Goal: Task Accomplishment & Management: Manage account settings

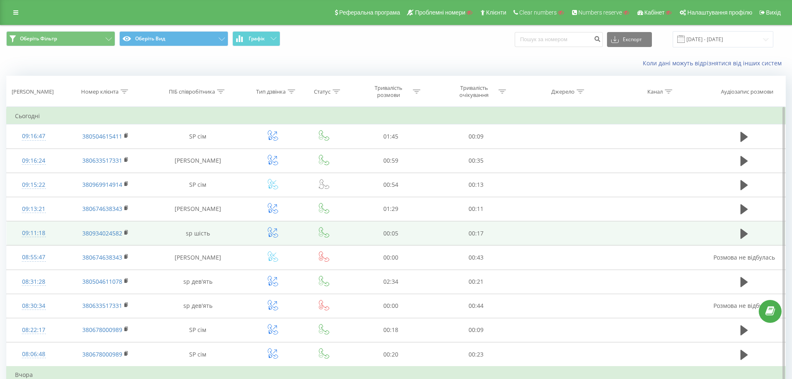
click at [35, 233] on div "09:11:18" at bounding box center [34, 233] width 38 height 16
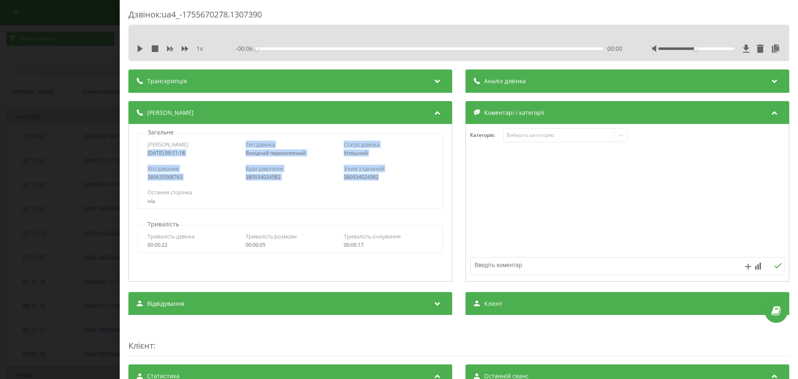
drag, startPoint x: 138, startPoint y: 151, endPoint x: 399, endPoint y: 175, distance: 261.7
click at [399, 175] on div "Дата дзвінка 2025-08-20 09:11:18 Тип дзвінка Вихідний перехоплений Статус дзвін…" at bounding box center [290, 171] width 305 height 76
click at [398, 175] on div "380934024582" at bounding box center [388, 177] width 89 height 6
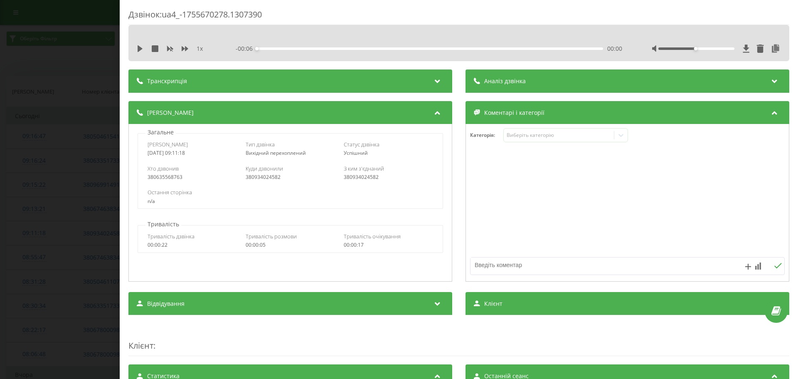
click at [102, 191] on div "Дзвінок : ua4_-1755670278.1307390 1 x - 00:06 00:00 00:00 Транскрипція Для AI-а…" at bounding box center [399, 189] width 798 height 379
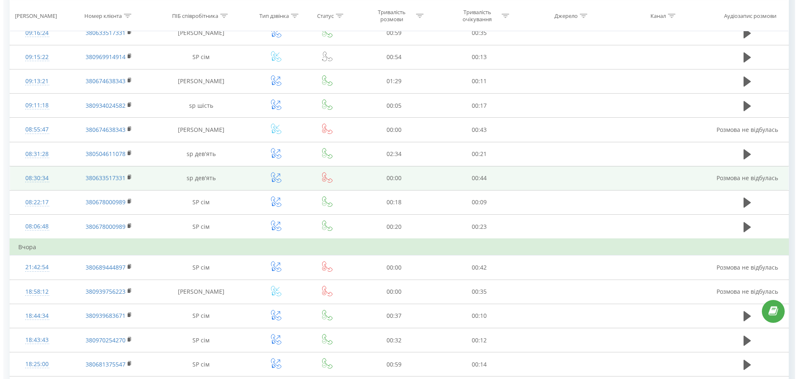
scroll to position [125, 0]
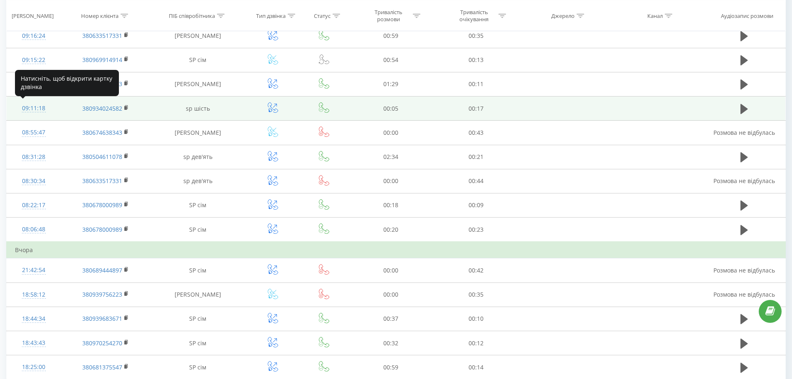
click at [36, 109] on div "09:11:18" at bounding box center [34, 108] width 38 height 16
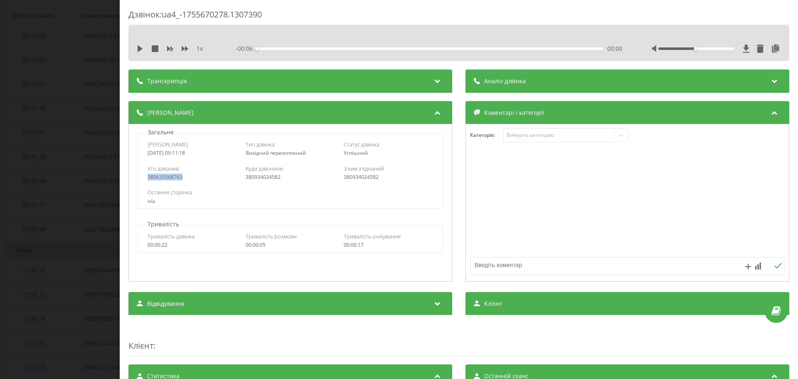
drag, startPoint x: 182, startPoint y: 177, endPoint x: 147, endPoint y: 178, distance: 34.5
click at [147, 178] on div "Хто дзвонив 380635568763 Куди дзвонили 380934024582 З ким з'єднаний 380934024582" at bounding box center [290, 172] width 304 height 24
copy div "380635568763"
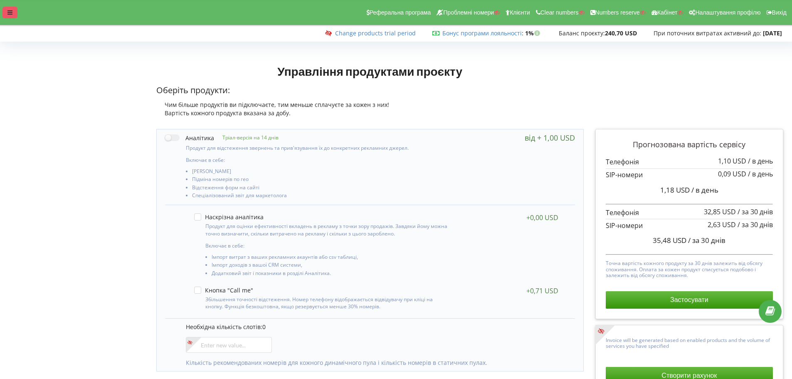
click at [4, 15] on div at bounding box center [9, 13] width 15 height 12
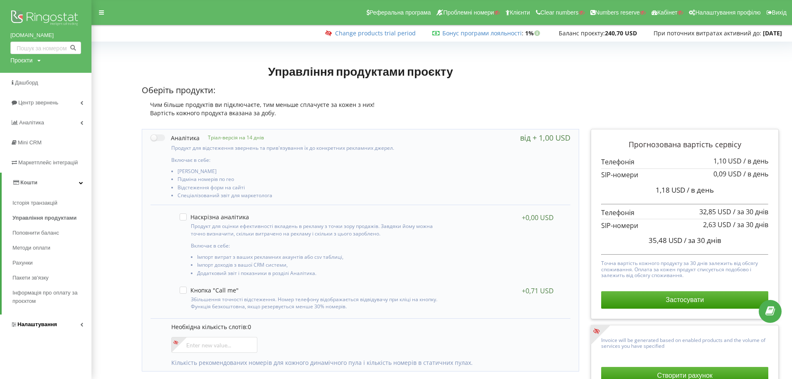
click at [49, 328] on span "Налаштування" at bounding box center [33, 324] width 47 height 8
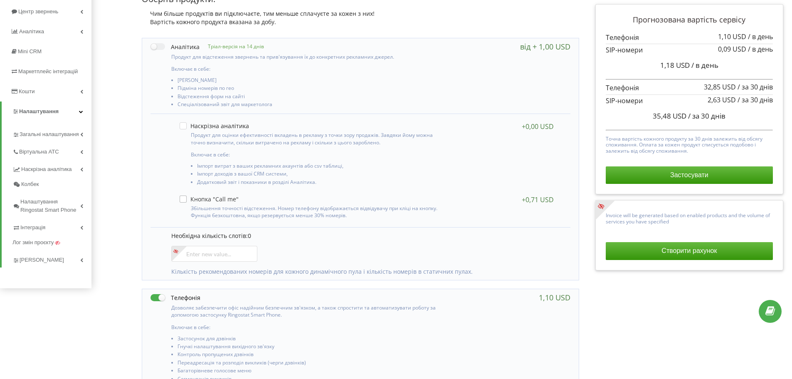
scroll to position [125, 0]
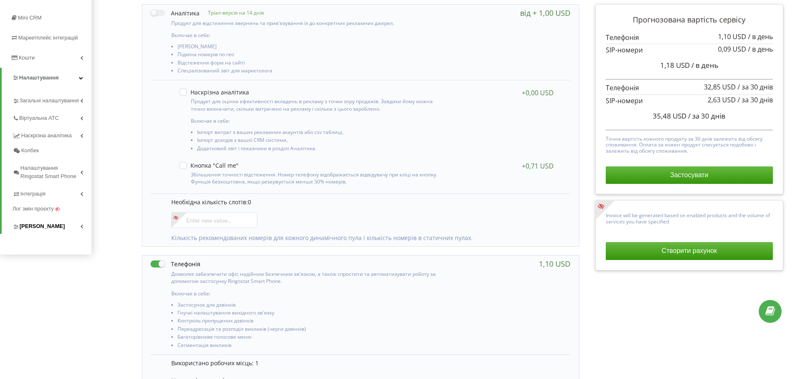
click at [52, 233] on link "[PERSON_NAME]" at bounding box center [51, 224] width 79 height 17
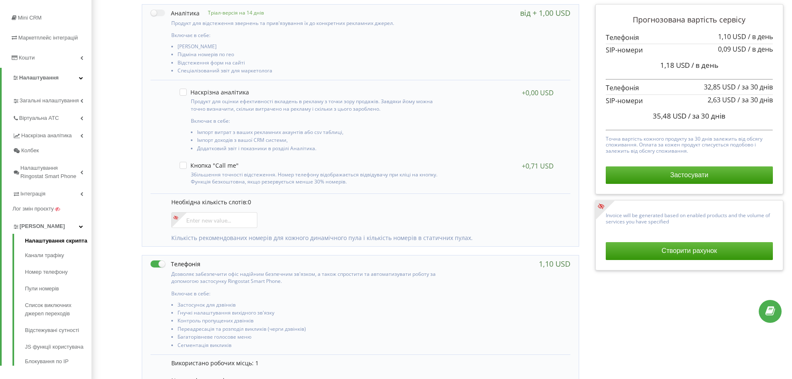
click at [75, 244] on link "Налаштування скрипта" at bounding box center [58, 241] width 66 height 10
